Goal: Check status: Check status

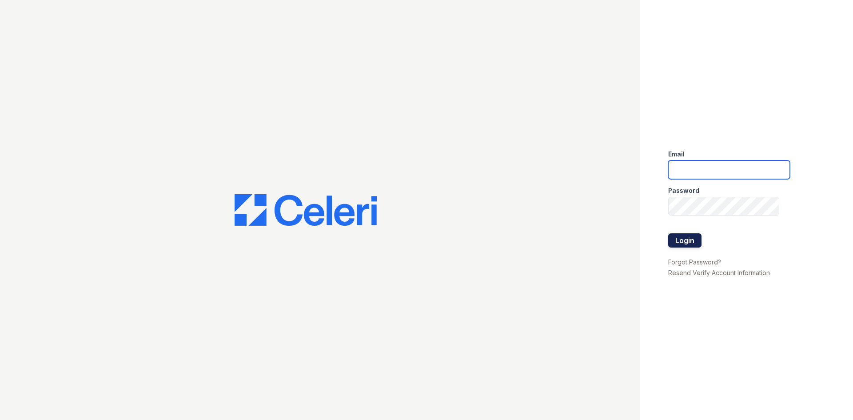
type input "[EMAIL_ADDRESS][DOMAIN_NAME]"
click at [694, 238] on button "Login" at bounding box center [685, 240] width 33 height 14
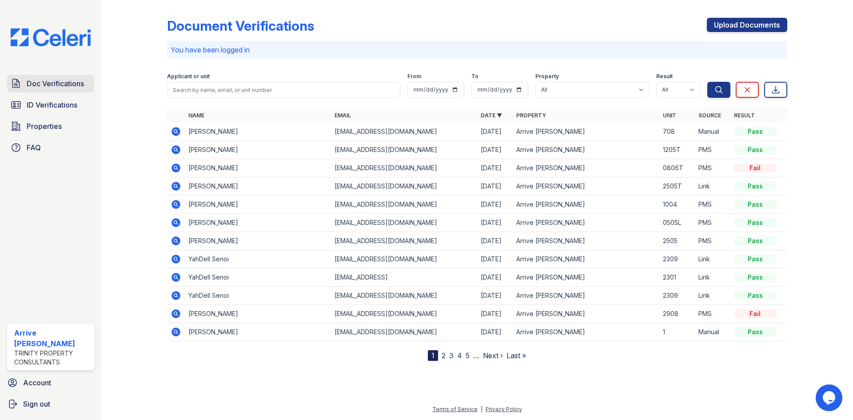
click at [64, 85] on span "Doc Verifications" at bounding box center [55, 83] width 57 height 11
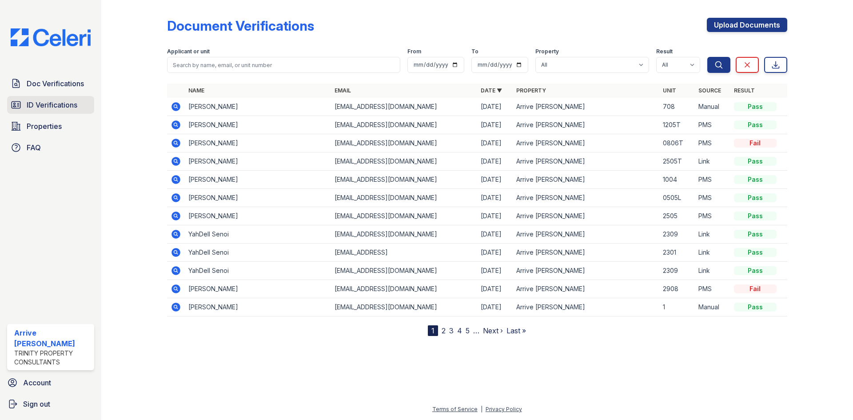
click at [67, 108] on span "ID Verifications" at bounding box center [52, 105] width 51 height 11
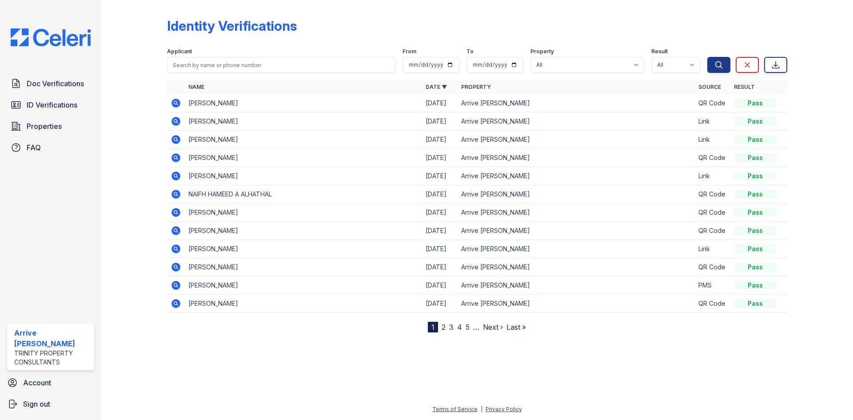
click at [175, 100] on icon at bounding box center [176, 103] width 9 height 9
